Goal: Book appointment/travel/reservation

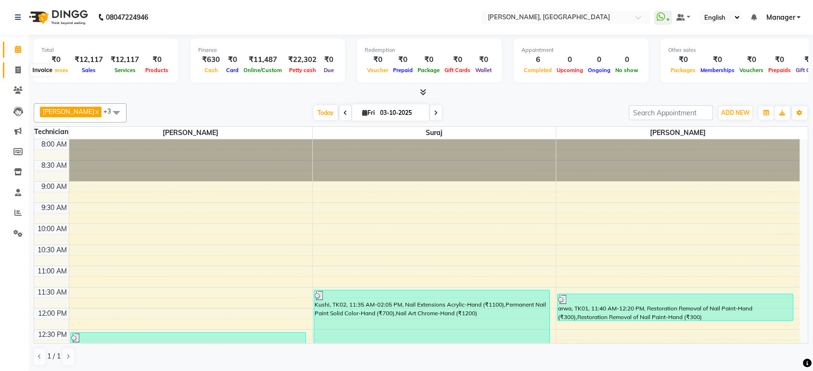
click at [20, 66] on icon at bounding box center [17, 69] width 5 height 7
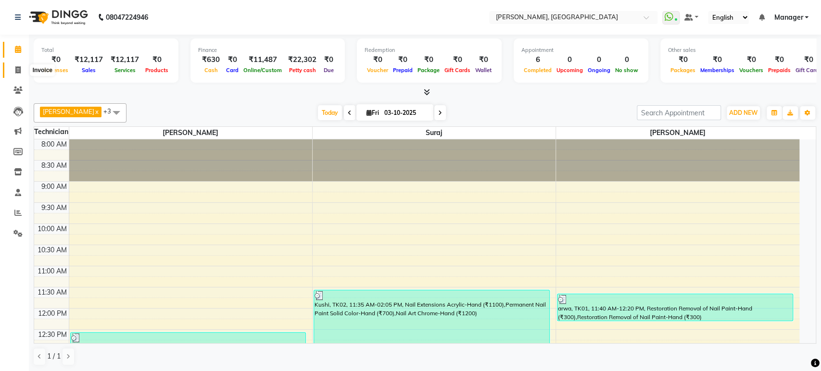
select select "4998"
select select "service"
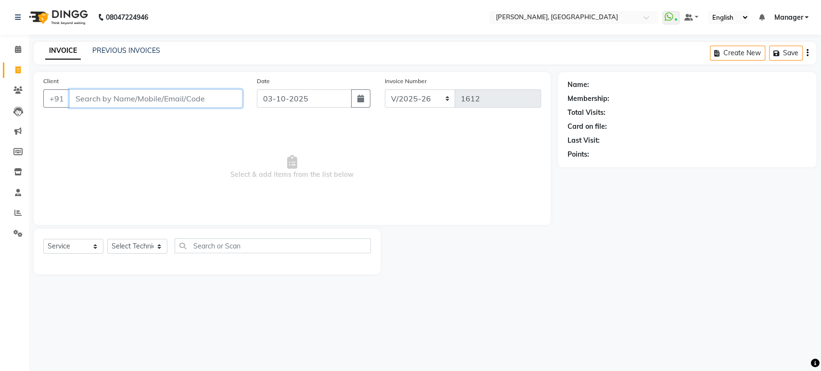
click at [133, 97] on input "Client" at bounding box center [155, 98] width 173 height 18
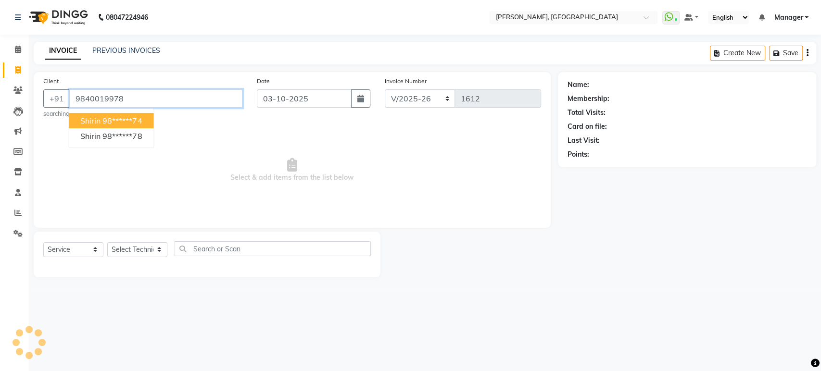
type input "9840019978"
select select "1: Object"
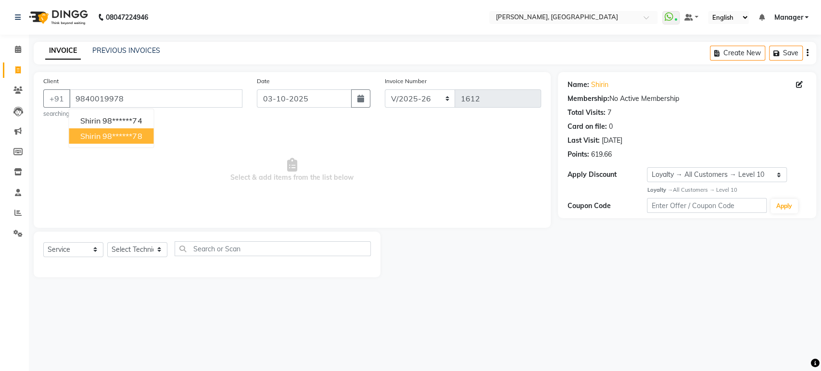
click at [145, 135] on button "Shirin 98******78" at bounding box center [111, 135] width 85 height 15
type input "98******78"
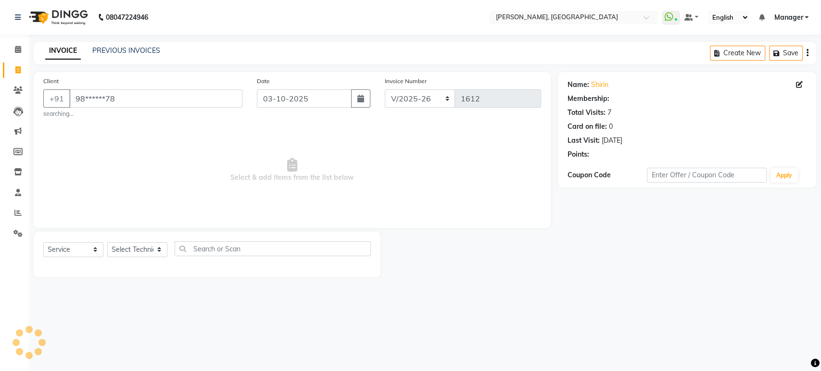
select select "1: Object"
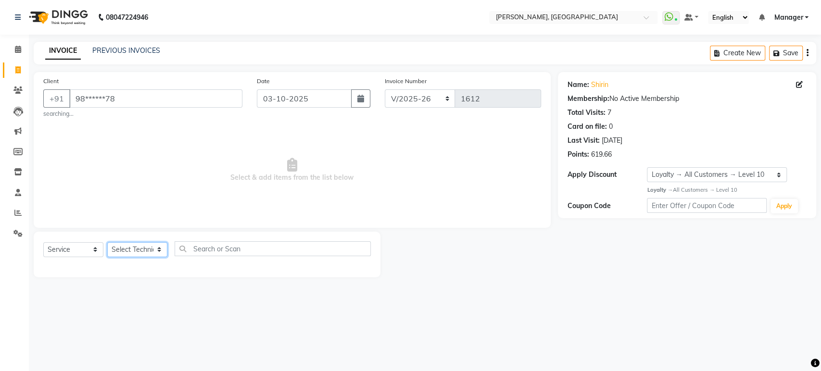
click at [130, 254] on select "Select Technician [PERSON_NAME] Manager [PERSON_NAME]" at bounding box center [137, 249] width 60 height 15
select select "88386"
click at [107, 242] on select "Select Technician [PERSON_NAME] Manager [PERSON_NAME]" at bounding box center [137, 249] width 60 height 15
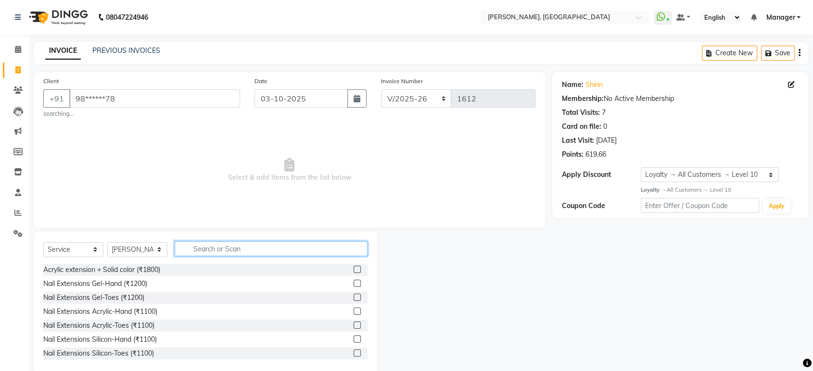
click at [194, 245] on input "text" at bounding box center [271, 248] width 193 height 15
type input "ext"
click at [364, 250] on button "button" at bounding box center [361, 248] width 14 height 15
click at [231, 249] on input "text" at bounding box center [271, 248] width 193 height 15
type input "res"
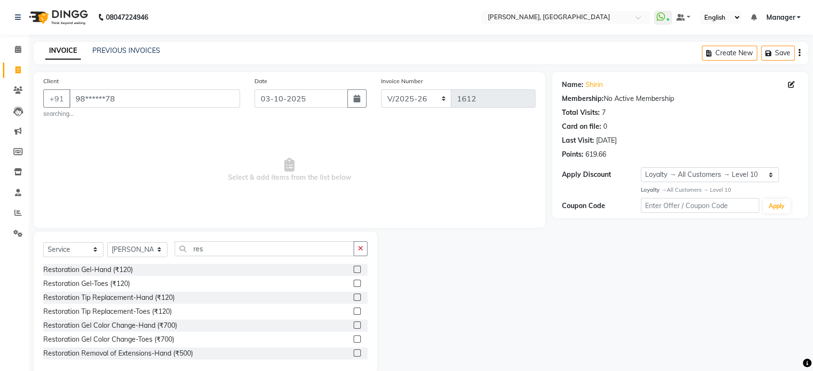
click at [354, 350] on label at bounding box center [357, 353] width 7 height 7
click at [354, 351] on input "checkbox" at bounding box center [357, 354] width 6 height 6
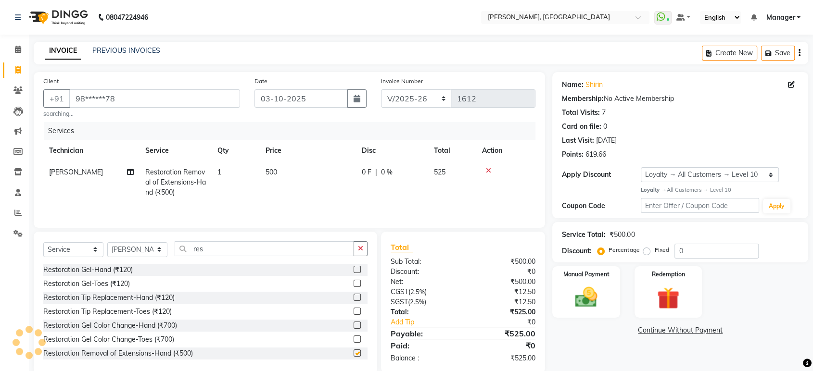
checkbox input "false"
click at [359, 248] on icon "button" at bounding box center [360, 248] width 5 height 7
click at [586, 296] on img at bounding box center [586, 297] width 38 height 27
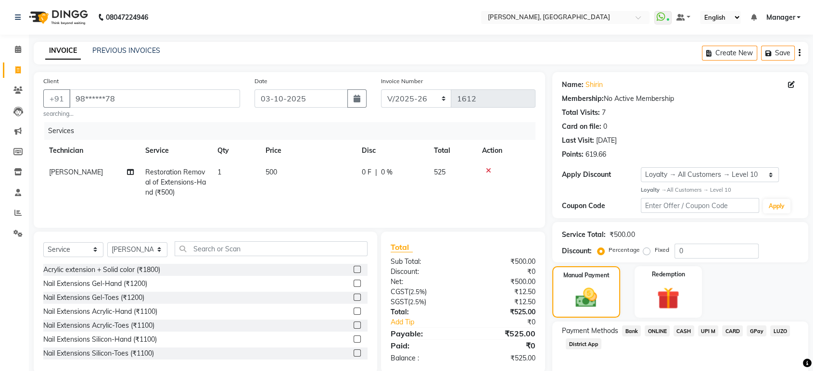
click at [658, 329] on span "ONLINE" at bounding box center [656, 331] width 25 height 11
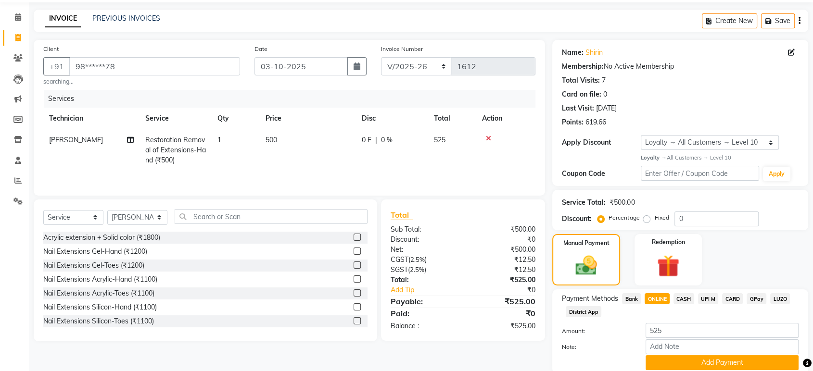
scroll to position [69, 0]
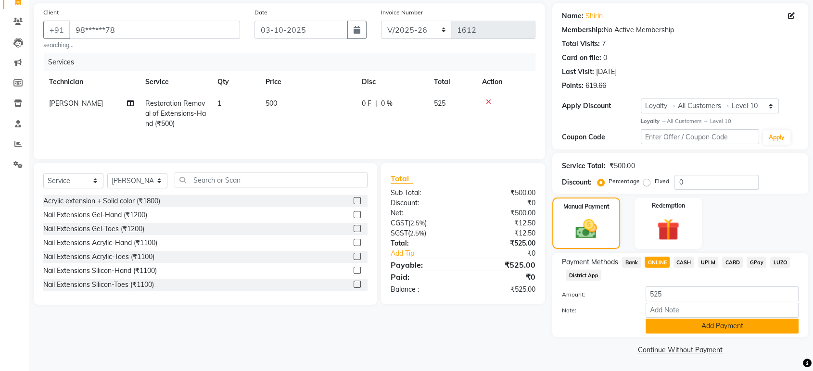
click at [727, 327] on button "Add Payment" at bounding box center [721, 326] width 153 height 15
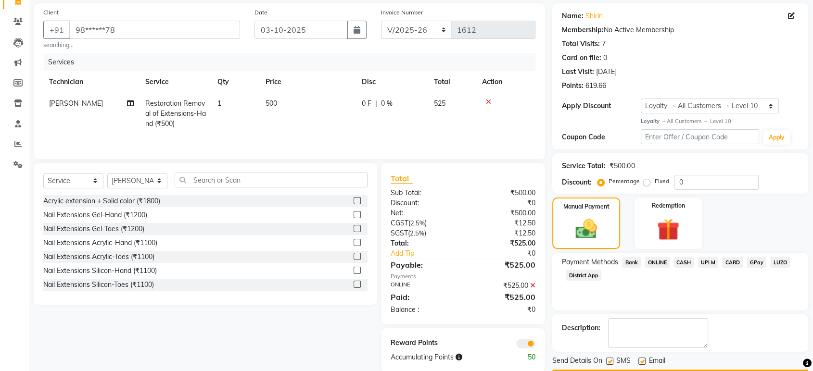
scroll to position [96, 0]
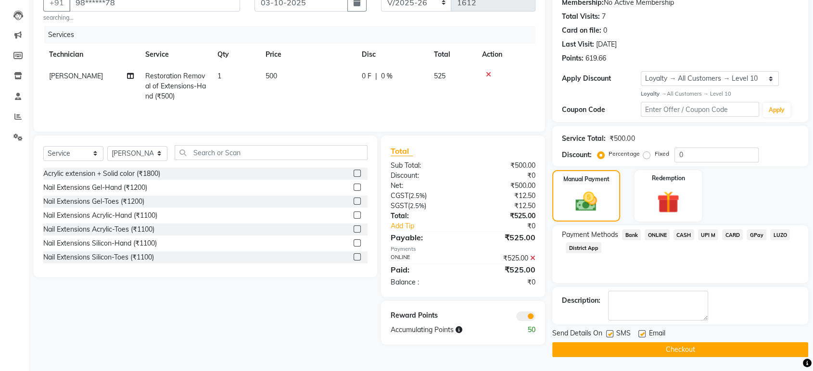
click at [658, 352] on button "Checkout" at bounding box center [680, 349] width 256 height 15
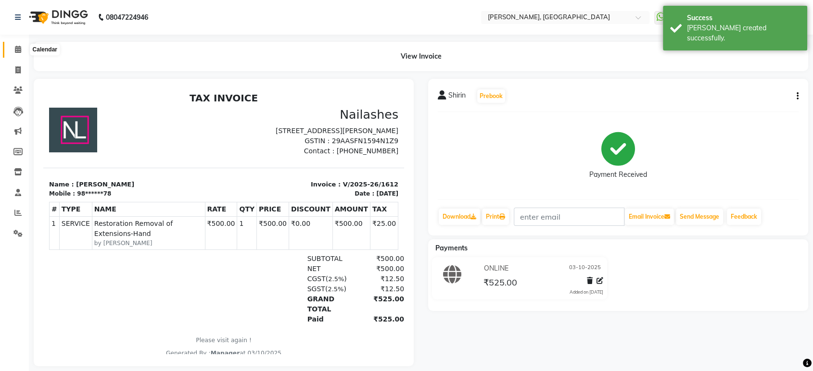
click at [14, 48] on span at bounding box center [18, 49] width 17 height 11
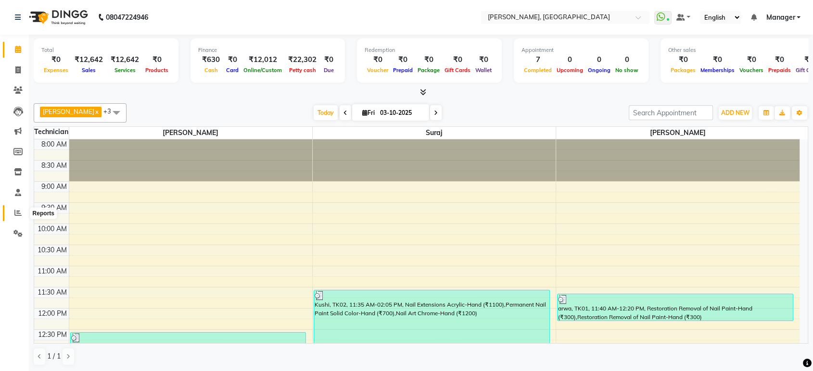
click at [21, 210] on icon at bounding box center [17, 212] width 7 height 7
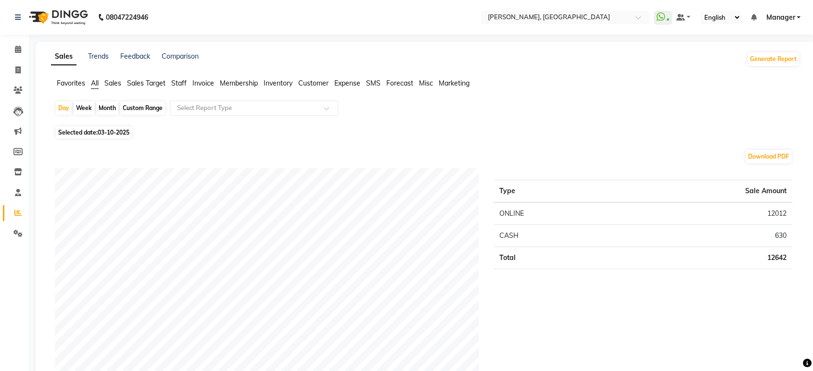
click at [180, 81] on span "Staff" at bounding box center [178, 83] width 15 height 9
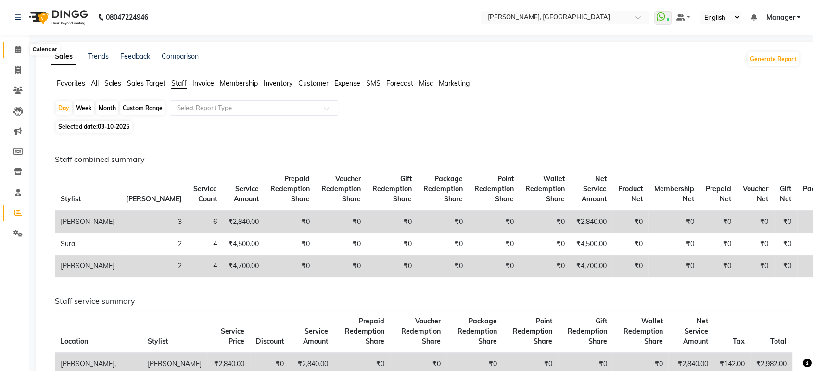
click at [19, 45] on span at bounding box center [18, 49] width 17 height 11
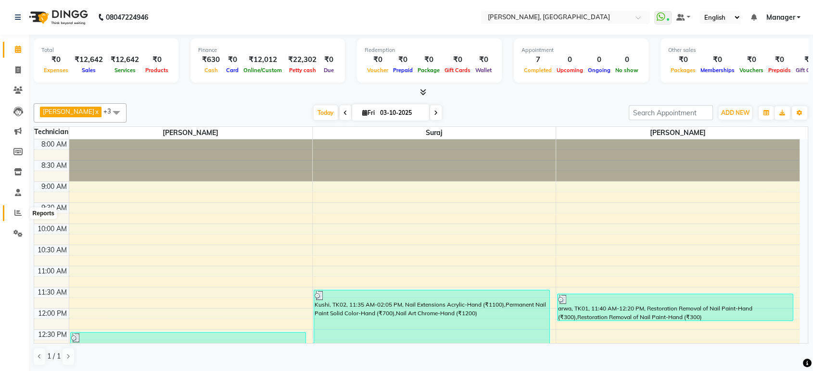
click at [15, 211] on icon at bounding box center [17, 212] width 7 height 7
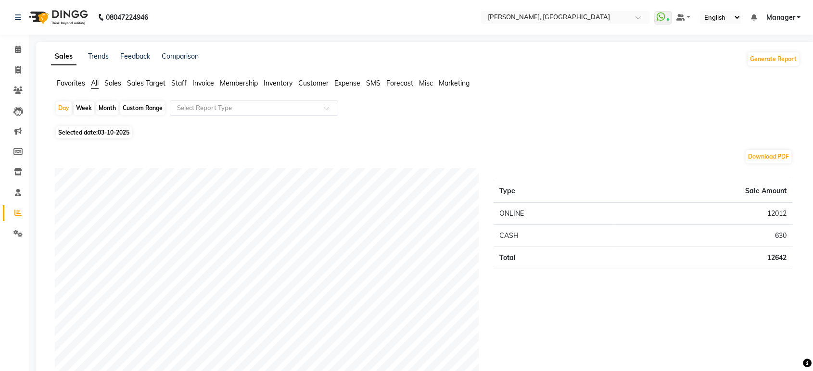
click at [183, 83] on span "Staff" at bounding box center [178, 83] width 15 height 9
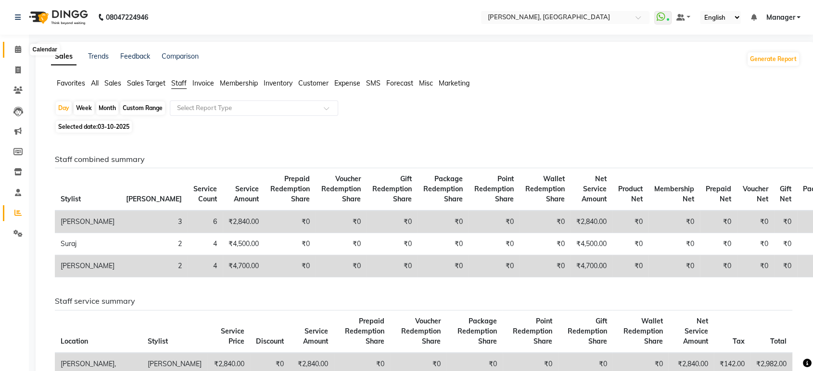
click at [15, 51] on icon at bounding box center [18, 49] width 6 height 7
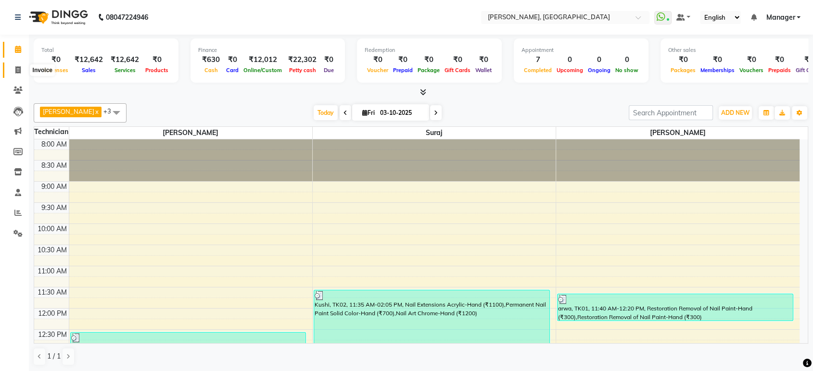
click at [15, 73] on icon at bounding box center [17, 69] width 5 height 7
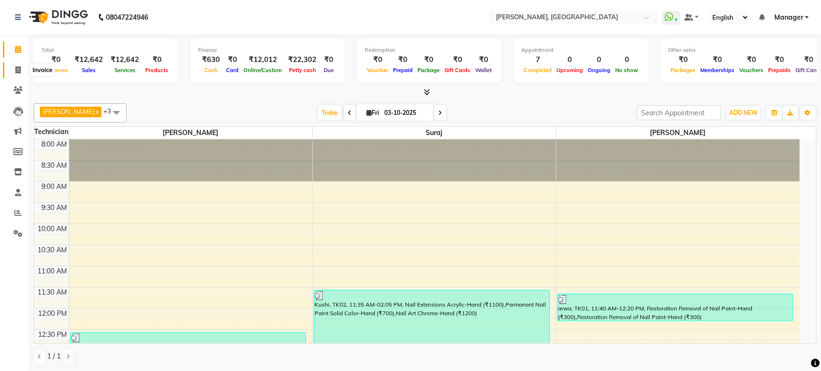
select select "4998"
select select "service"
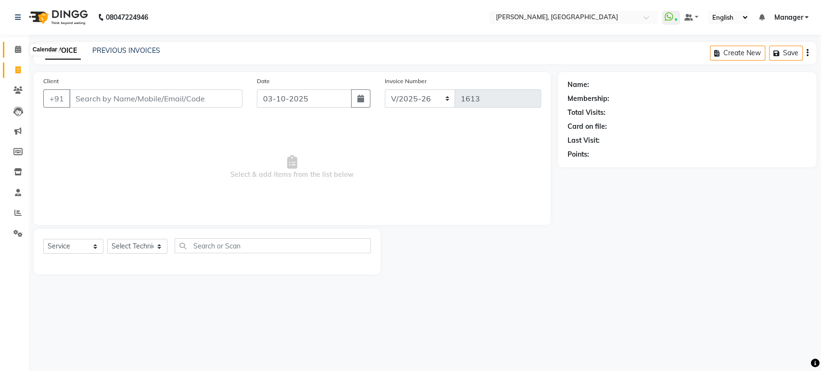
click at [19, 51] on icon at bounding box center [18, 49] width 6 height 7
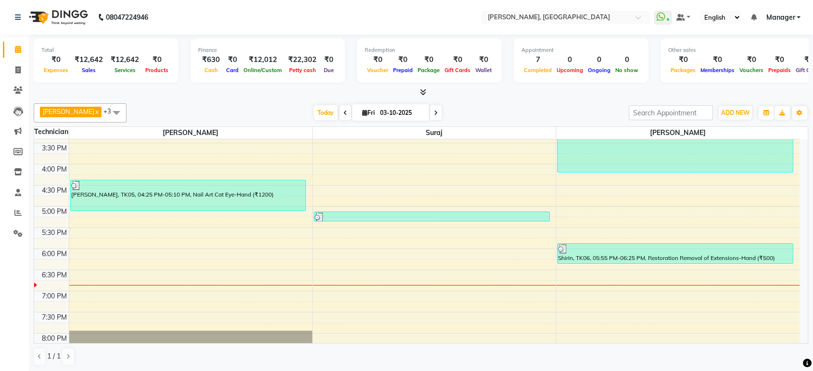
scroll to position [342, 0]
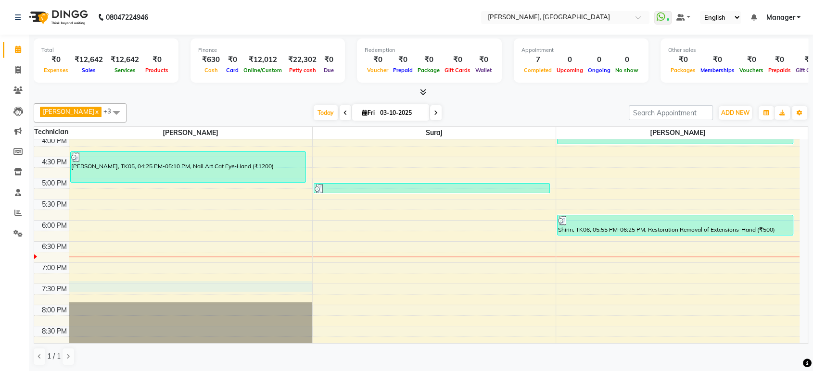
click at [208, 288] on div "8:00 AM 8:30 AM 9:00 AM 9:30 AM 10:00 AM 10:30 AM 11:00 AM 11:30 AM 12:00 PM 12…" at bounding box center [416, 136] width 765 height 677
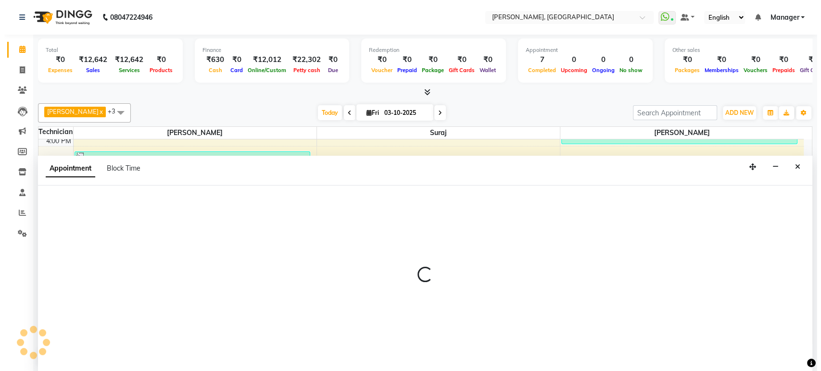
scroll to position [0, 0]
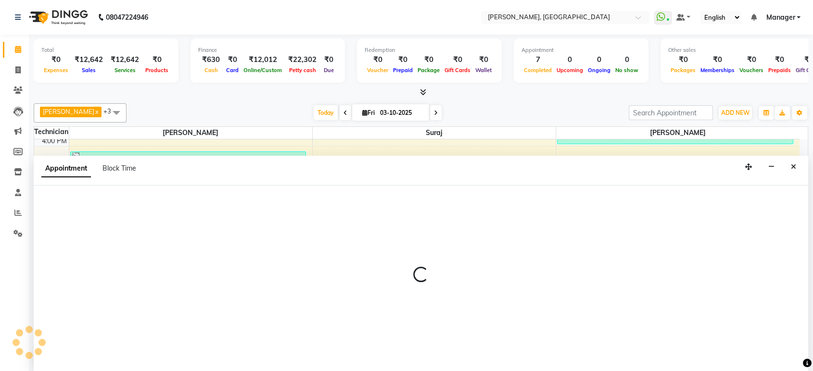
select select "31755"
select select "tentative"
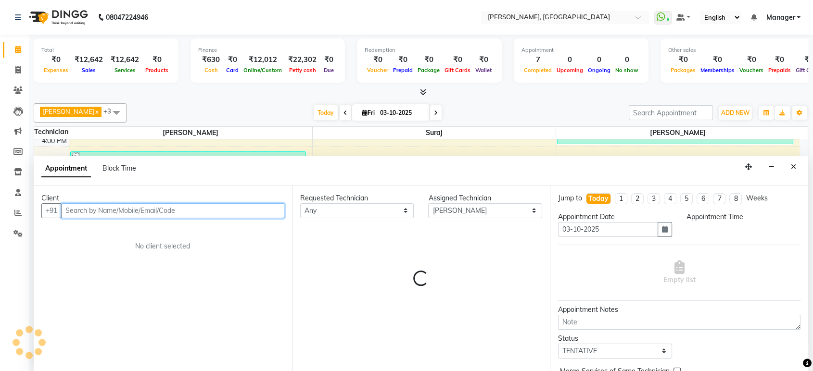
select select "1170"
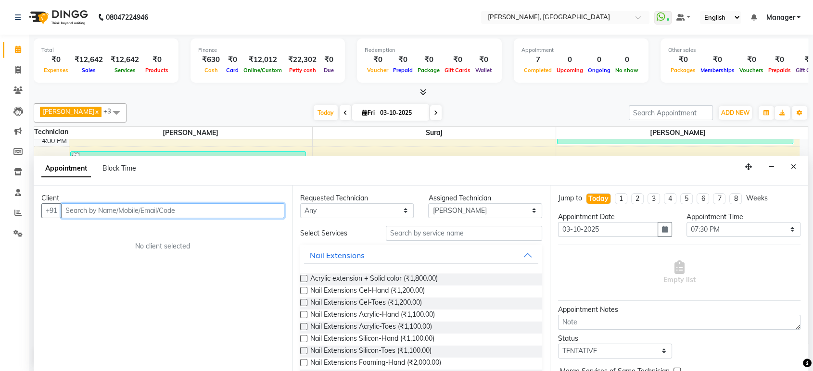
click at [217, 212] on input "text" at bounding box center [172, 210] width 223 height 15
type input "8018789677"
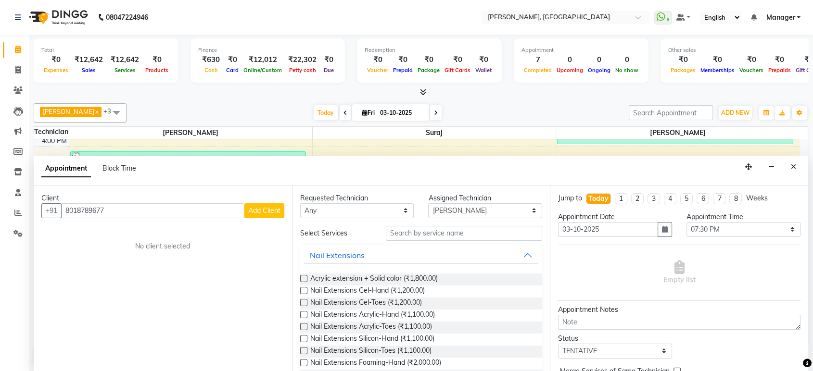
click at [255, 209] on span "Add Client" at bounding box center [264, 210] width 32 height 9
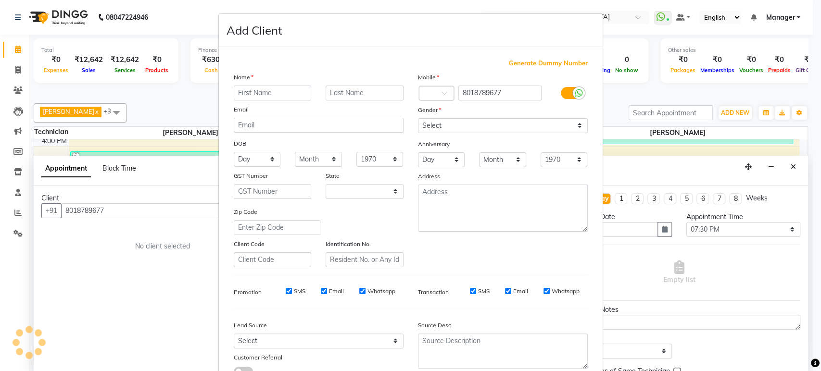
select select "21"
click at [278, 91] on input "text" at bounding box center [273, 93] width 78 height 15
type input "[PERSON_NAME]"
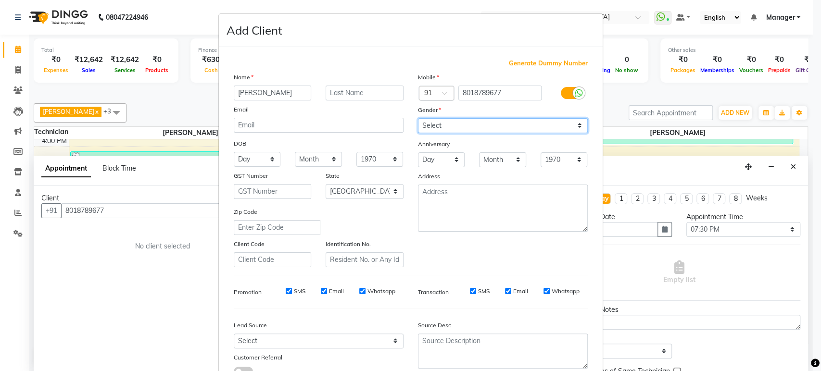
click at [427, 122] on select "Select [DEMOGRAPHIC_DATA] [DEMOGRAPHIC_DATA] Other Prefer Not To Say" at bounding box center [503, 125] width 170 height 15
select select "[DEMOGRAPHIC_DATA]"
click at [418, 118] on select "Select [DEMOGRAPHIC_DATA] [DEMOGRAPHIC_DATA] Other Prefer Not To Say" at bounding box center [503, 125] width 170 height 15
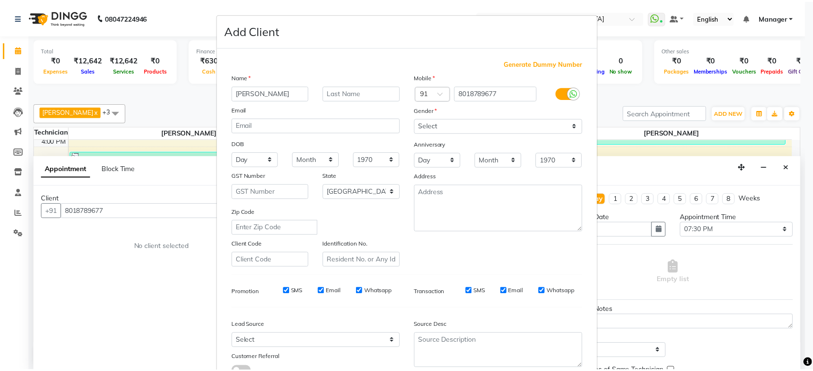
scroll to position [70, 0]
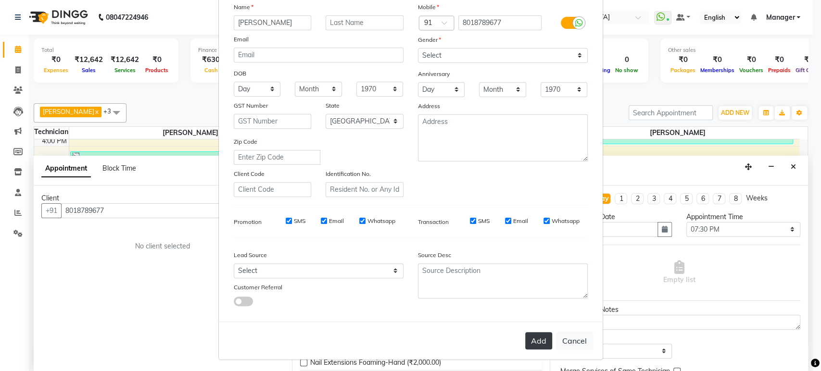
click at [537, 340] on button "Add" at bounding box center [538, 340] width 27 height 17
type input "80******77"
select select
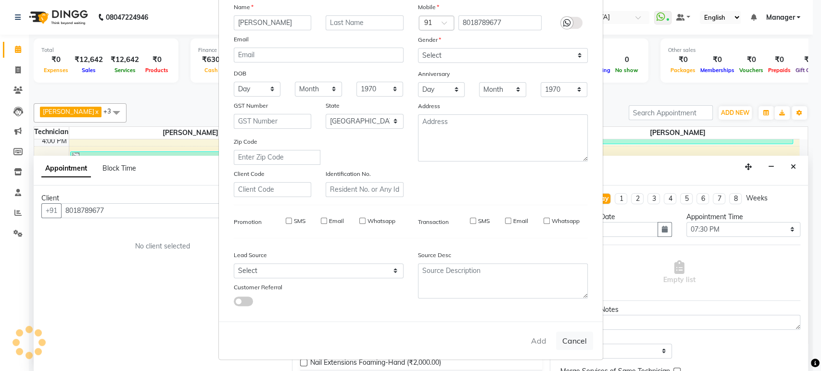
select select "null"
select select
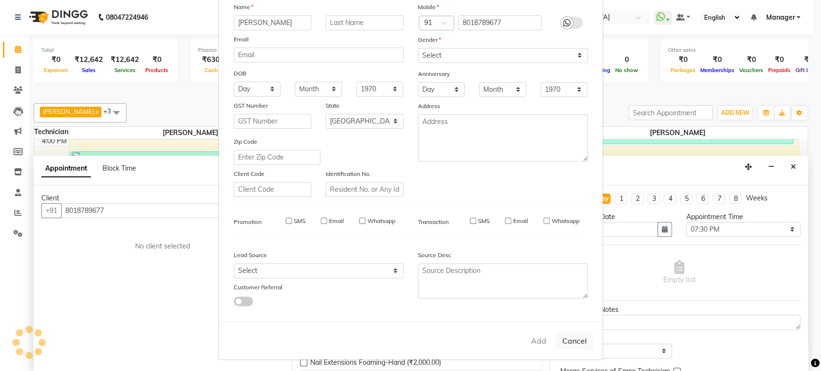
checkbox input "false"
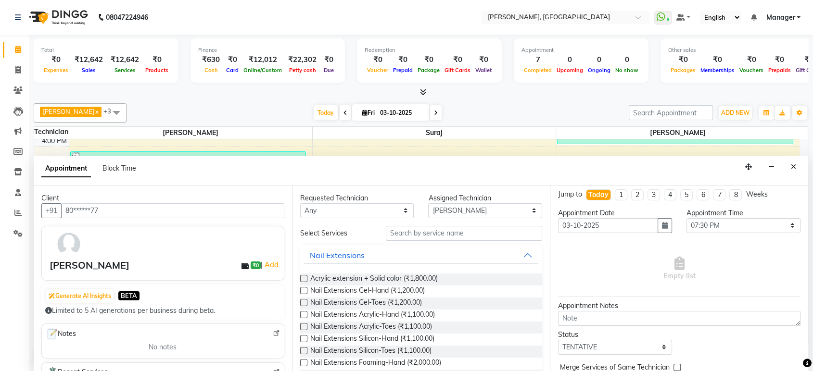
scroll to position [0, 0]
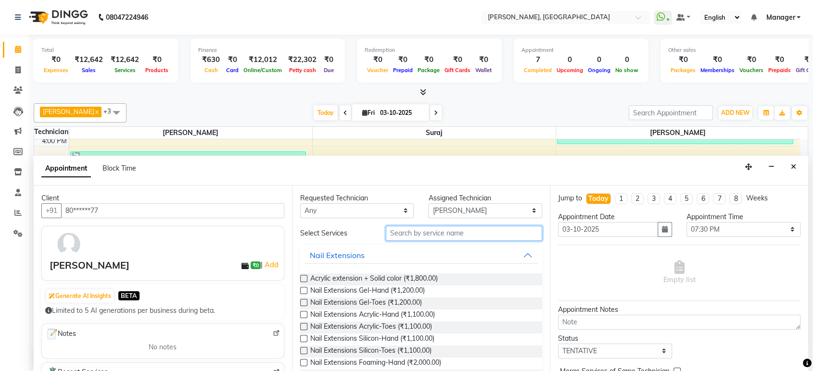
click at [431, 235] on input "text" at bounding box center [464, 233] width 157 height 15
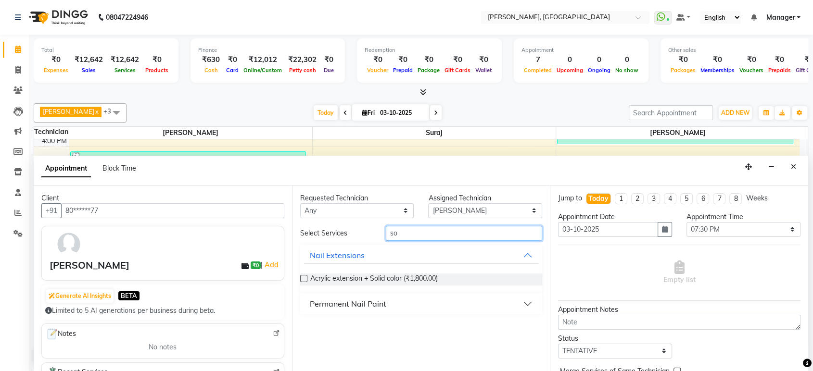
type input "s"
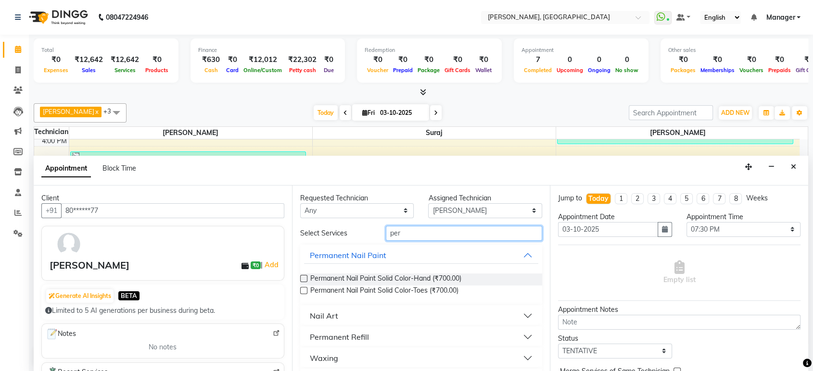
type input "per"
click at [304, 277] on label at bounding box center [303, 278] width 7 height 7
click at [304, 277] on input "checkbox" at bounding box center [303, 280] width 6 height 6
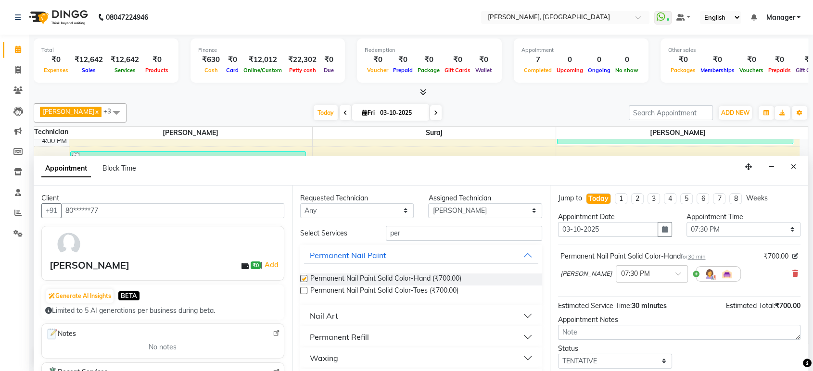
checkbox input "false"
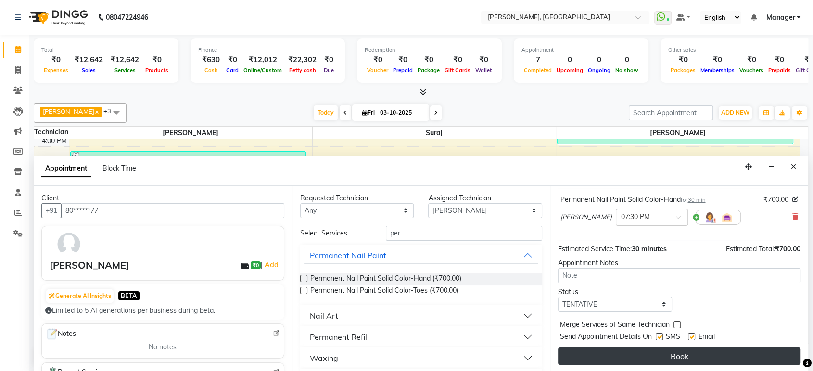
click at [727, 354] on button "Book" at bounding box center [679, 356] width 242 height 17
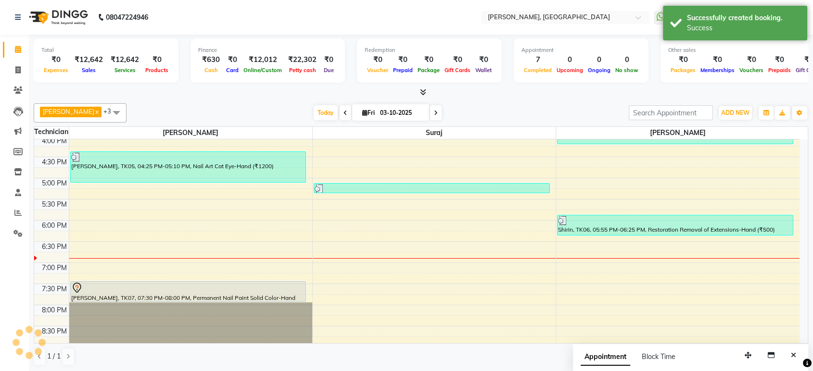
scroll to position [0, 0]
click at [796, 355] on button "Close" at bounding box center [793, 355] width 14 height 15
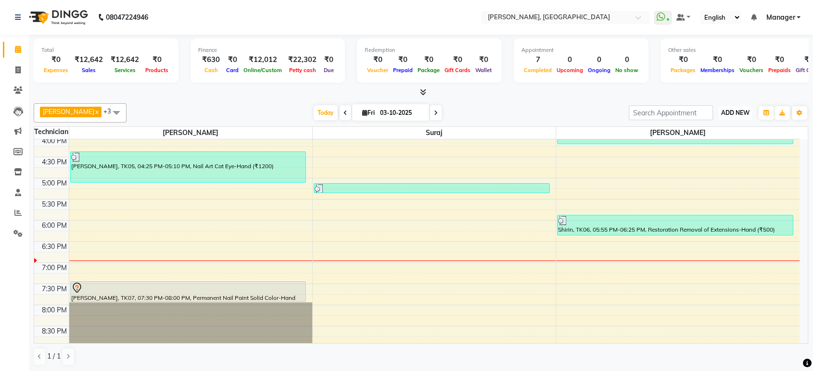
click at [736, 111] on span "ADD NEW" at bounding box center [735, 112] width 28 height 7
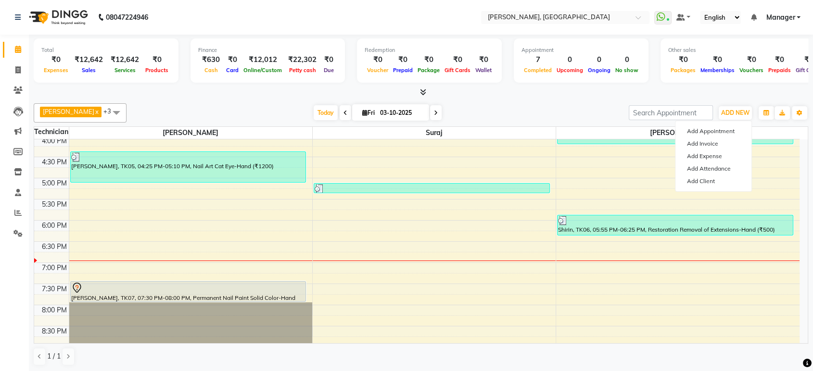
click at [575, 101] on div "[PERSON_NAME] x Naveen x Suraj x [PERSON_NAME] x +3 Select All [PERSON_NAME] [P…" at bounding box center [421, 235] width 774 height 270
